Goal: Find specific page/section: Find specific page/section

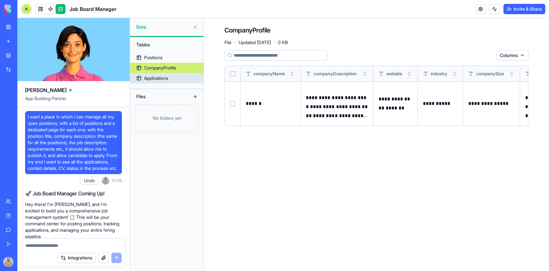
scroll to position [3358, 0]
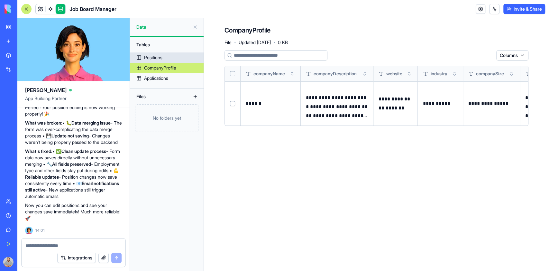
click at [157, 58] on div "Positions" at bounding box center [153, 57] width 18 height 6
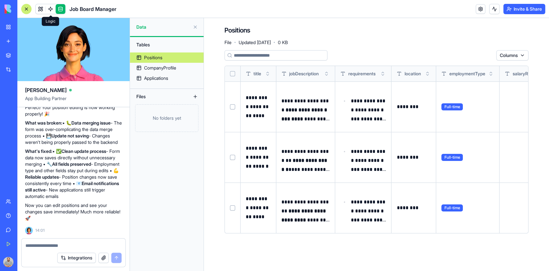
click at [44, 11] on span at bounding box center [50, 9] width 18 height 18
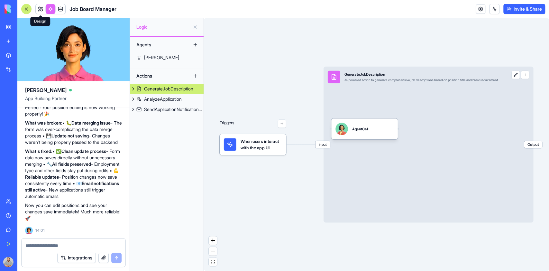
click at [40, 11] on link at bounding box center [41, 9] width 10 height 10
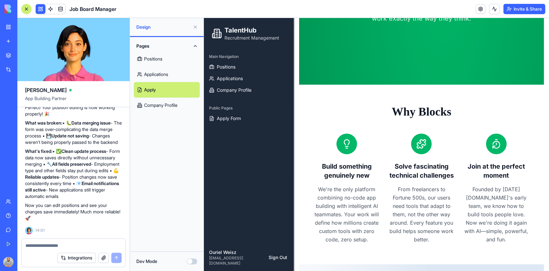
scroll to position [142, 0]
